Goal: Find specific page/section: Find specific page/section

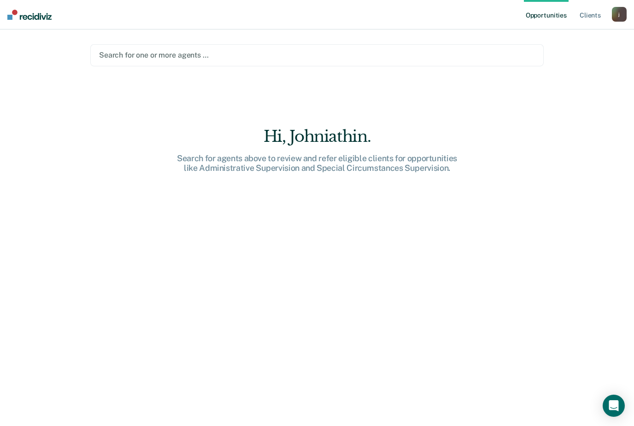
click at [152, 56] on div "Search for one or more agents …" at bounding box center [317, 55] width 436 height 9
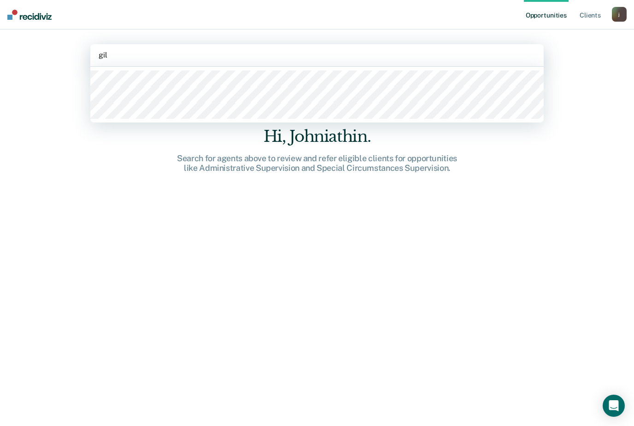
type input "gil"
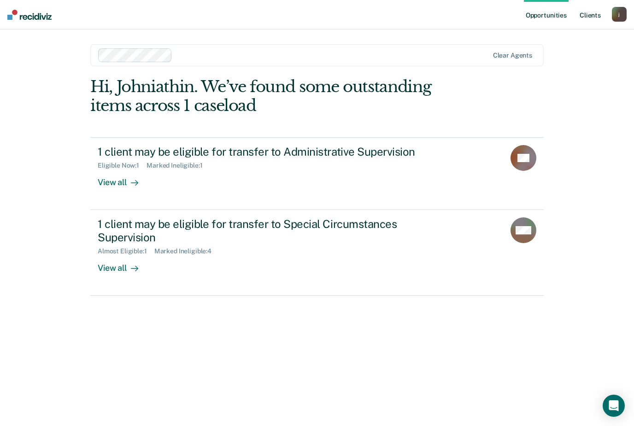
click at [595, 14] on link "Client s" at bounding box center [590, 15] width 25 height 30
